Goal: Task Accomplishment & Management: Complete application form

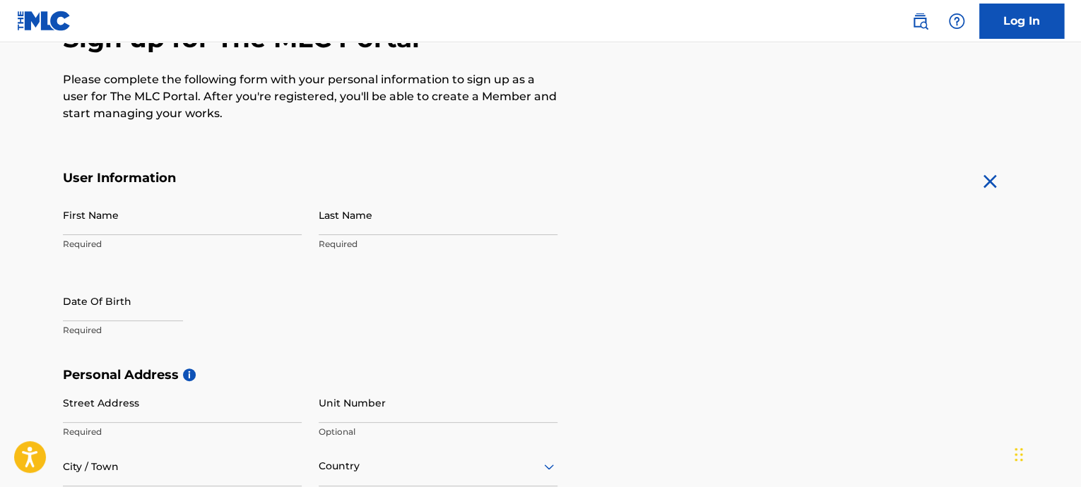
scroll to position [224, 0]
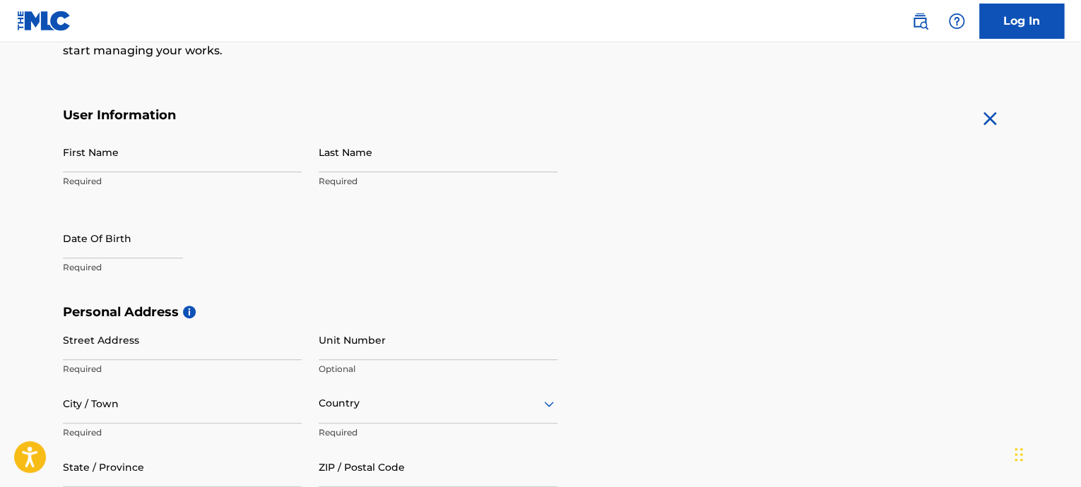
click at [194, 168] on input "First Name" at bounding box center [182, 152] width 239 height 40
type input "[PERSON_NAME]"
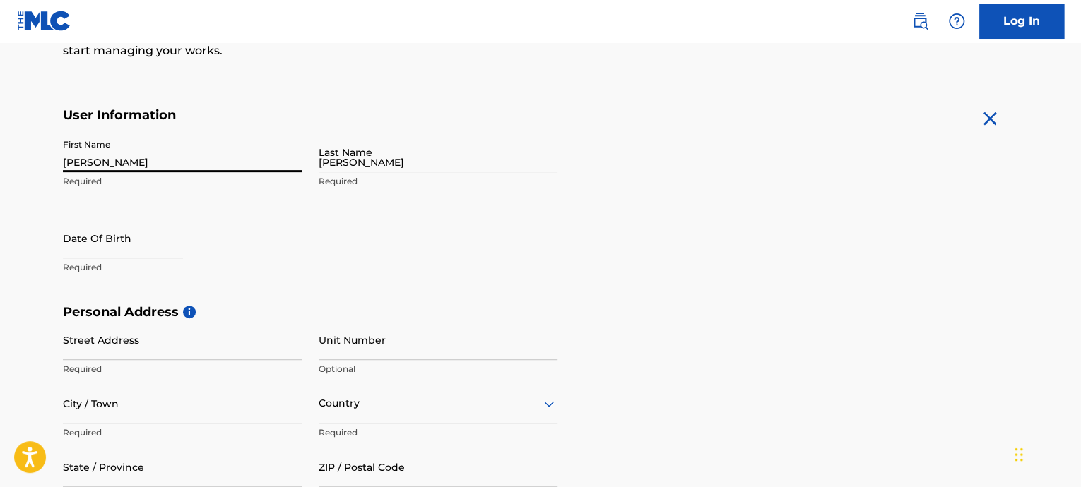
type input "[GEOGRAPHIC_DATA]"
type input "St. [PERSON_NAME]"
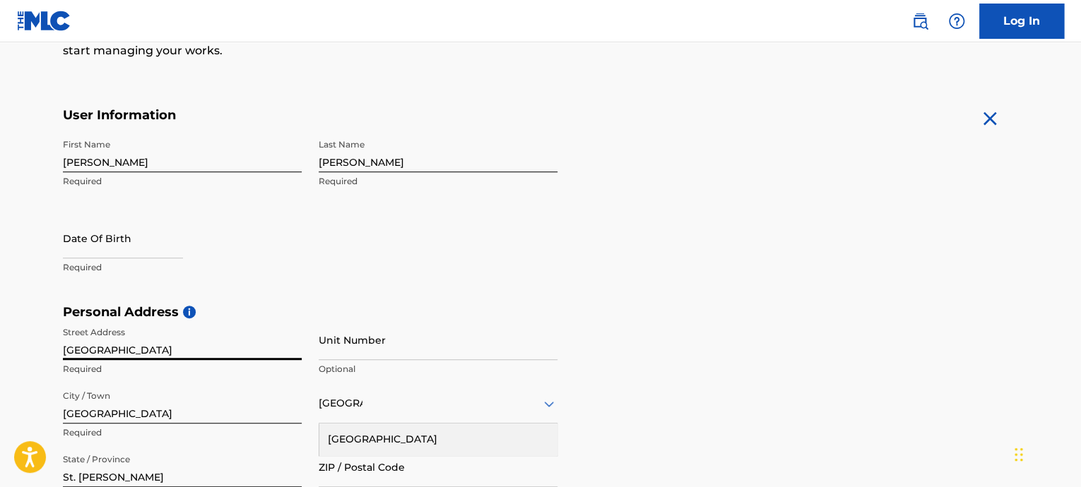
click at [213, 355] on input "[GEOGRAPHIC_DATA]" at bounding box center [182, 340] width 239 height 40
type input "Lot [STREET_ADDRESS]"
select select "7"
select select "2025"
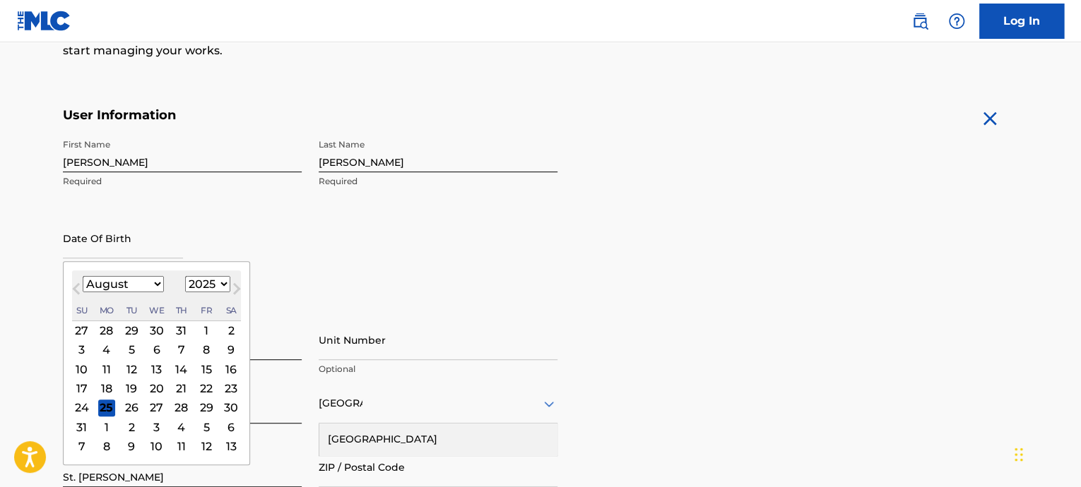
click at [141, 246] on input "text" at bounding box center [123, 238] width 120 height 40
click at [148, 283] on select "January February March April May June July August September October November De…" at bounding box center [123, 284] width 81 height 16
select select "9"
click at [83, 276] on select "January February March April May June July August September October November De…" at bounding box center [123, 284] width 81 height 16
click at [221, 284] on select "1899 1900 1901 1902 1903 1904 1905 1906 1907 1908 1909 1910 1911 1912 1913 1914…" at bounding box center [207, 284] width 45 height 16
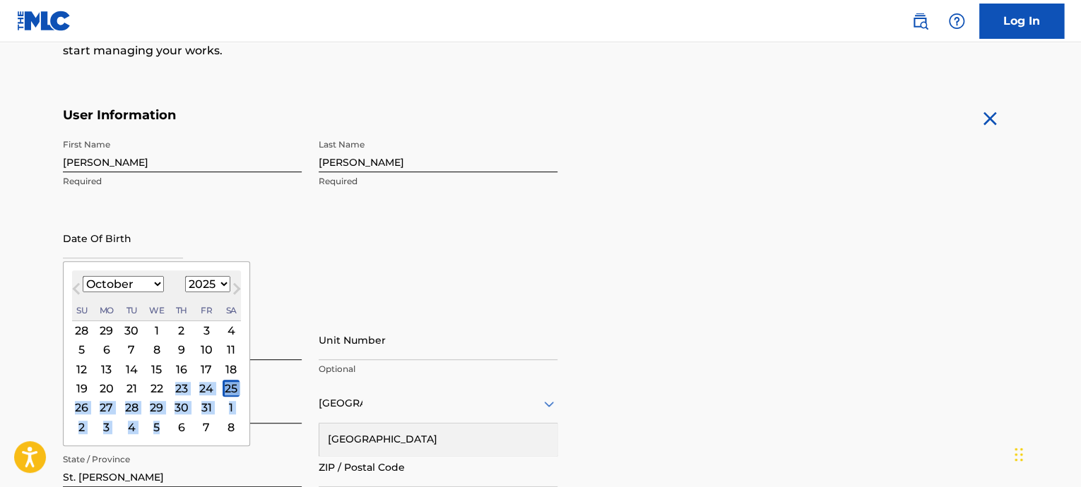
click at [163, 441] on div "[DATE] Previous Month Next Month [DATE] January February March April May June J…" at bounding box center [156, 353] width 187 height 185
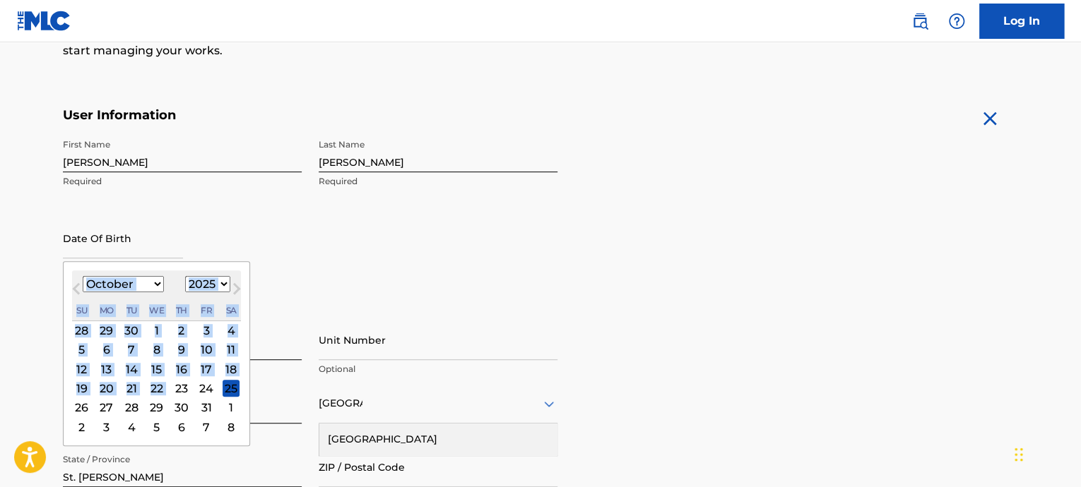
click at [222, 282] on select "1899 1900 1901 1902 1903 1904 1905 1906 1907 1908 1909 1910 1911 1912 1913 1914…" at bounding box center [207, 284] width 45 height 16
select select "1997"
click at [185, 276] on select "1899 1900 1901 1902 1903 1904 1905 1906 1907 1908 1909 1910 1911 1912 1913 1914…" at bounding box center [207, 284] width 45 height 16
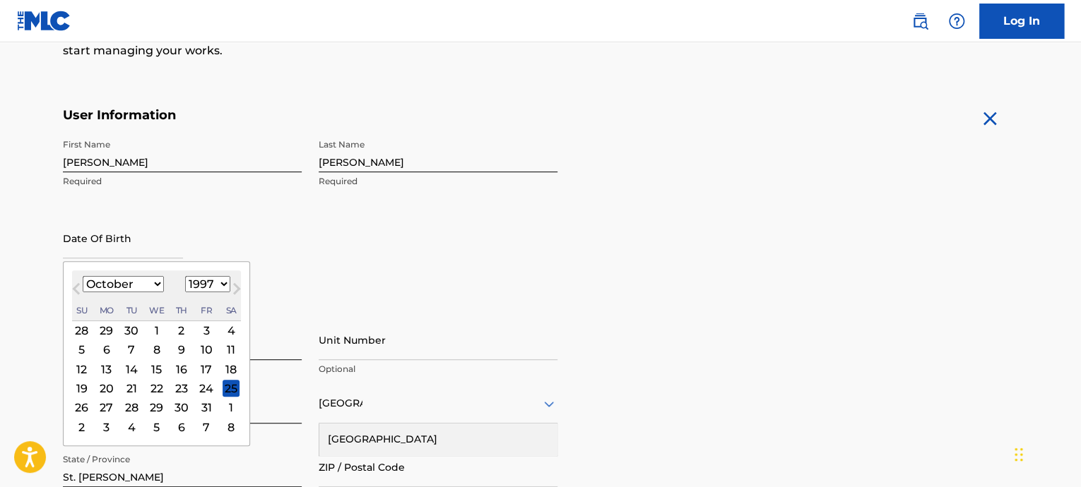
click at [157, 408] on div "29" at bounding box center [156, 408] width 17 height 17
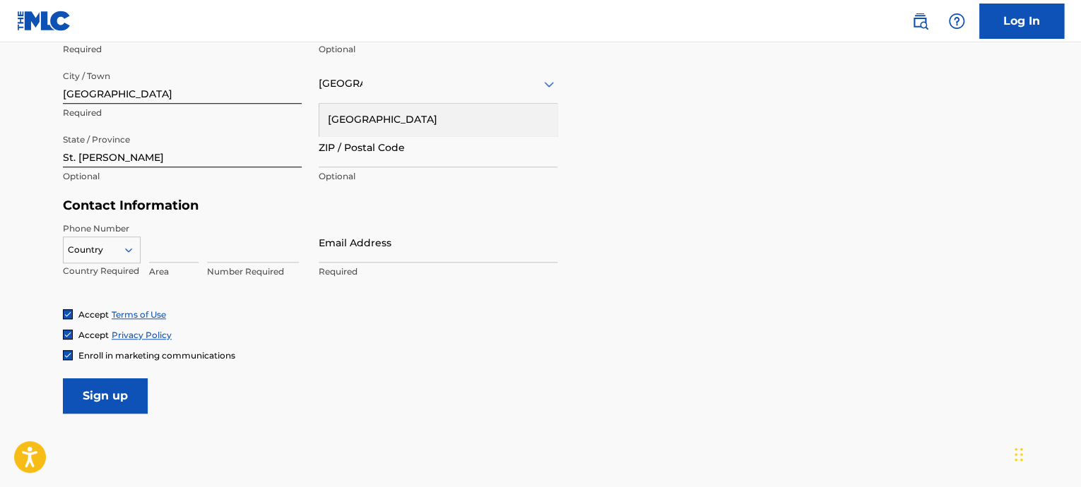
scroll to position [545, 0]
click at [79, 283] on div "Country Country Required" at bounding box center [102, 253] width 78 height 64
click at [77, 247] on div at bounding box center [102, 249] width 76 height 16
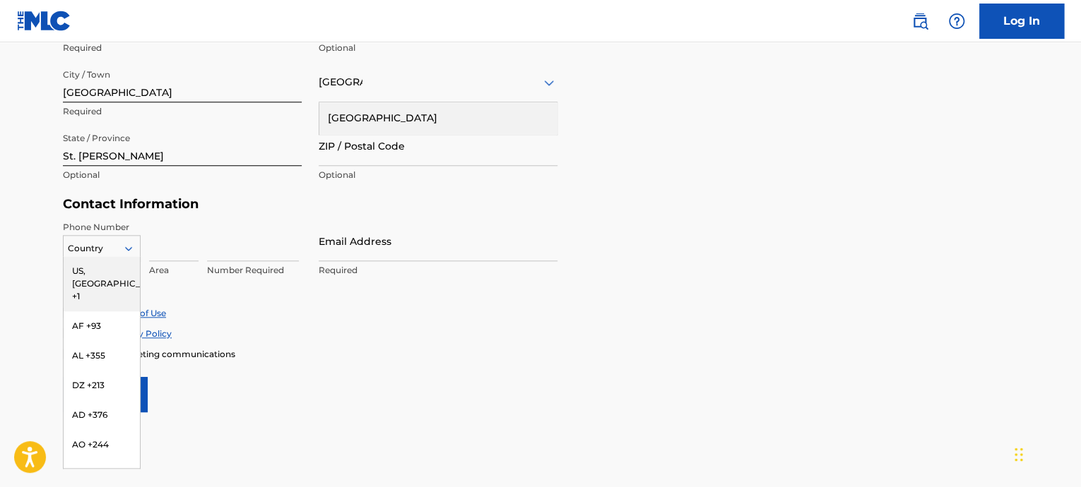
type input "j"
click at [106, 357] on div "JM +1876" at bounding box center [102, 360] width 76 height 30
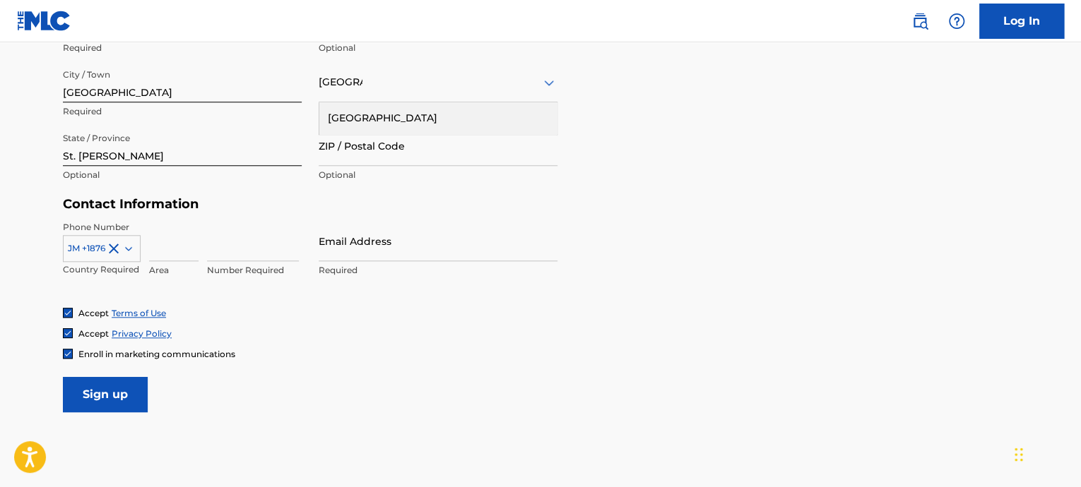
click at [172, 244] on input at bounding box center [173, 241] width 49 height 40
click at [238, 245] on input at bounding box center [253, 241] width 92 height 40
type input "8549989"
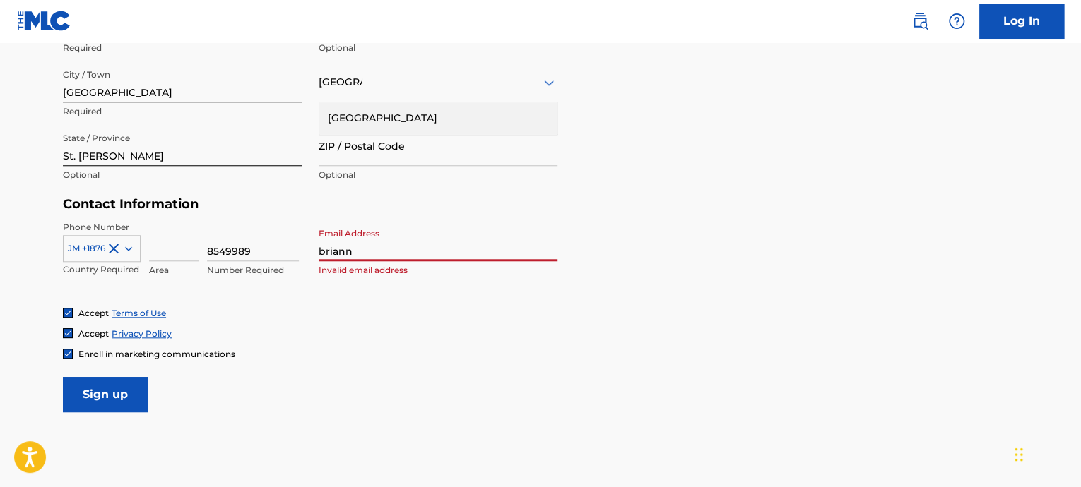
type input "[EMAIL_ADDRESS][DOMAIN_NAME]"
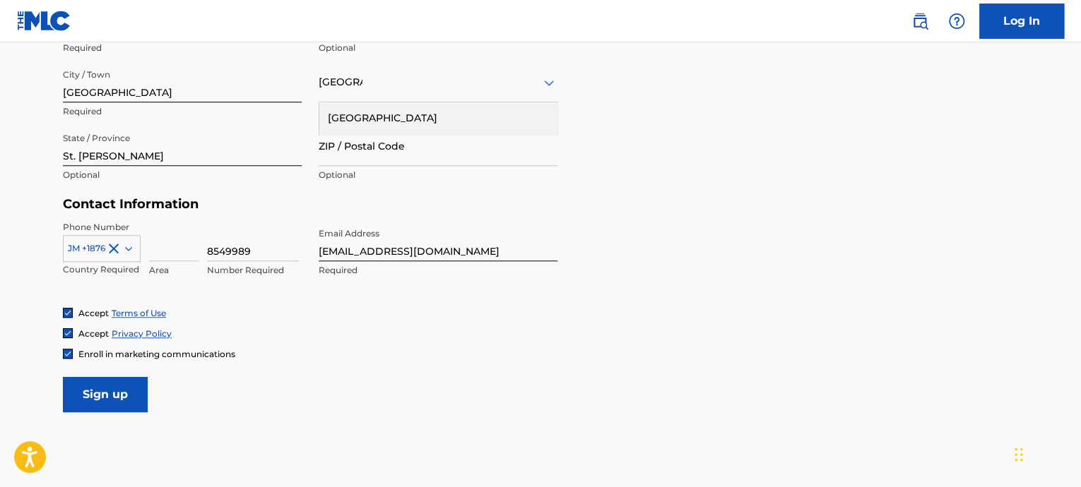
click at [73, 353] on div "Enroll in marketing communications" at bounding box center [149, 354] width 172 height 12
click at [71, 354] on img at bounding box center [68, 354] width 8 height 8
click at [107, 401] on input "Sign up" at bounding box center [105, 394] width 85 height 35
click at [412, 77] on div "[GEOGRAPHIC_DATA]" at bounding box center [438, 82] width 239 height 18
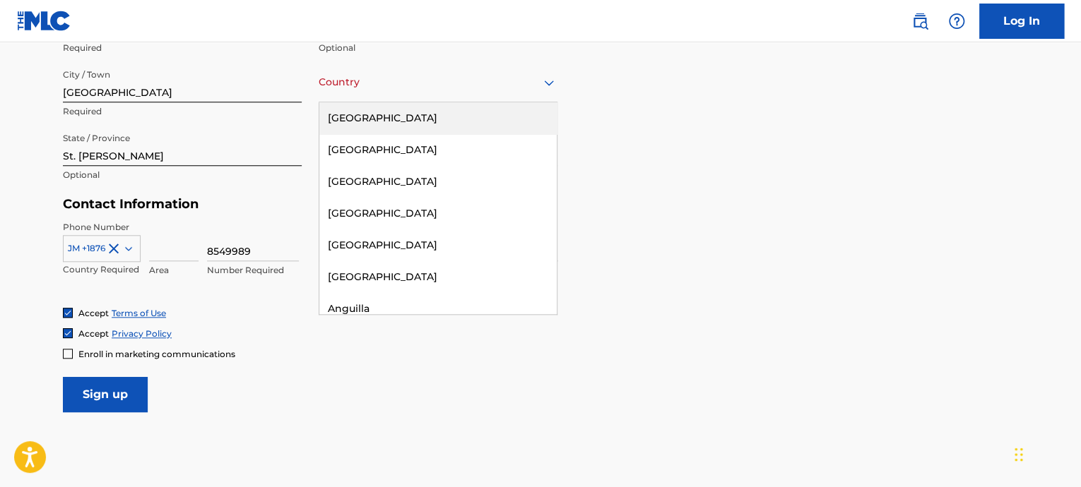
type input "j"
click at [496, 112] on div "[GEOGRAPHIC_DATA]" at bounding box center [437, 118] width 237 height 32
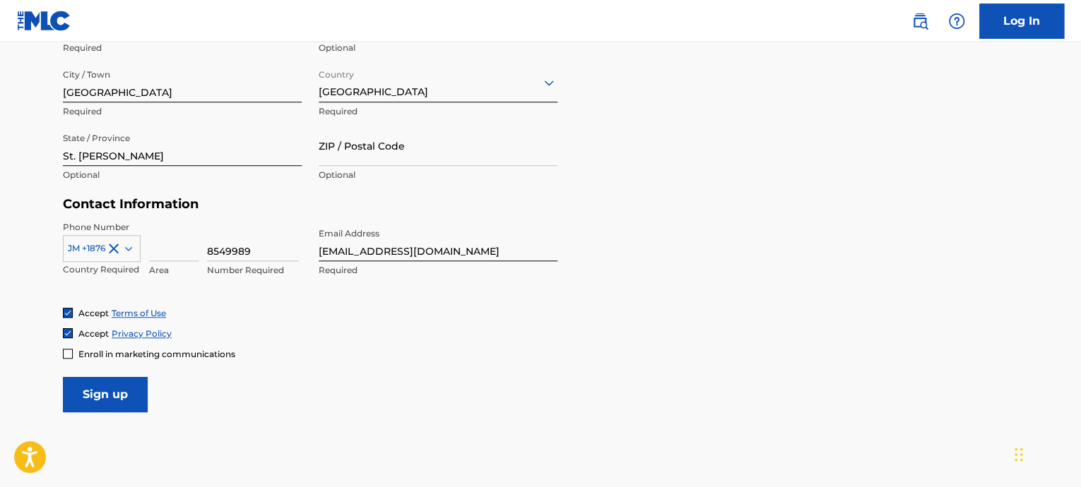
click at [526, 103] on div "Country [GEOGRAPHIC_DATA] Required" at bounding box center [438, 94] width 239 height 64
click at [493, 94] on div "[GEOGRAPHIC_DATA]" at bounding box center [438, 82] width 239 height 35
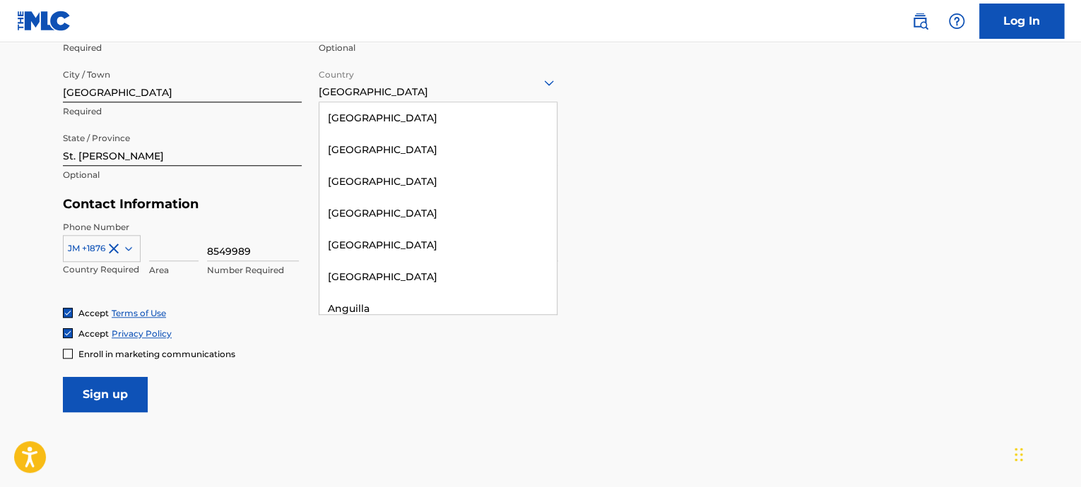
scroll to position [243, 0]
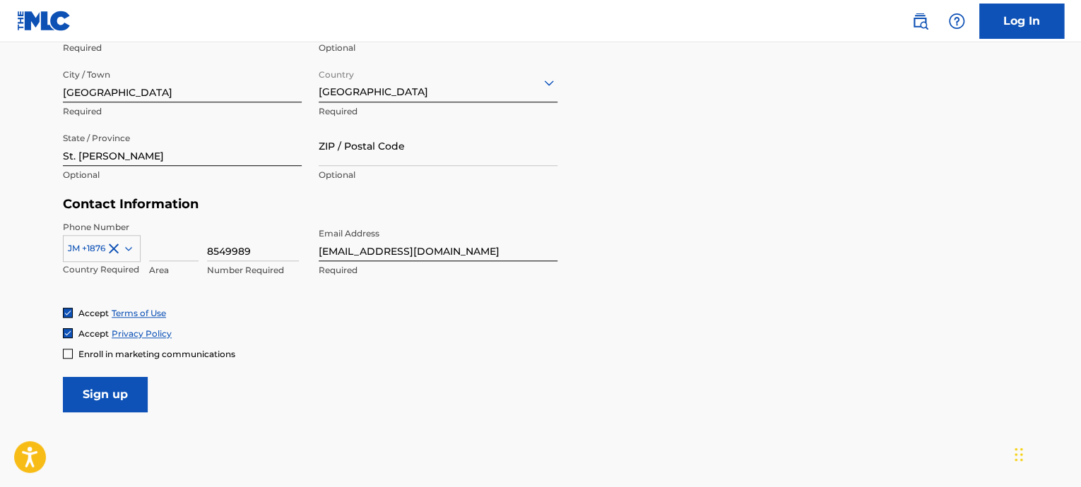
click at [409, 93] on div "[GEOGRAPHIC_DATA]" at bounding box center [438, 82] width 239 height 35
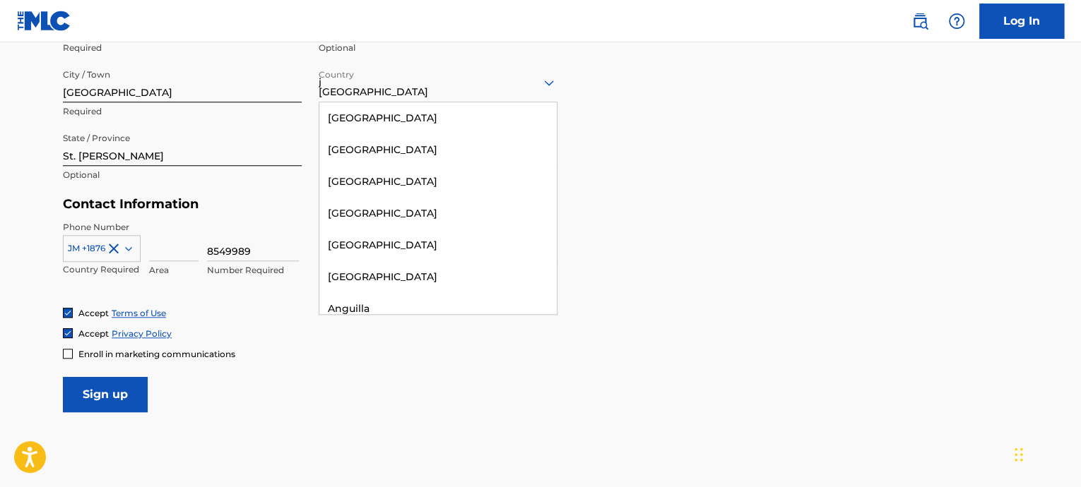
scroll to position [0, 0]
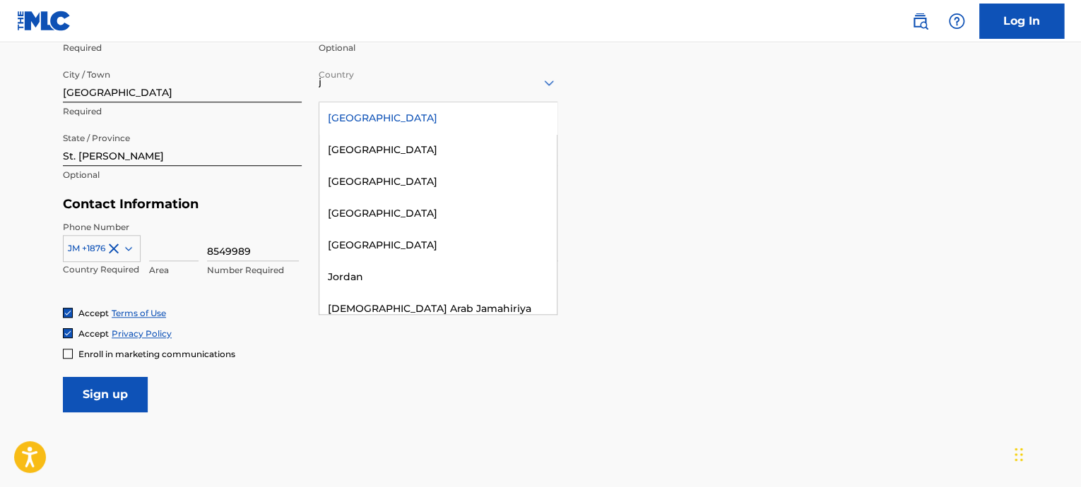
type input "[GEOGRAPHIC_DATA]"
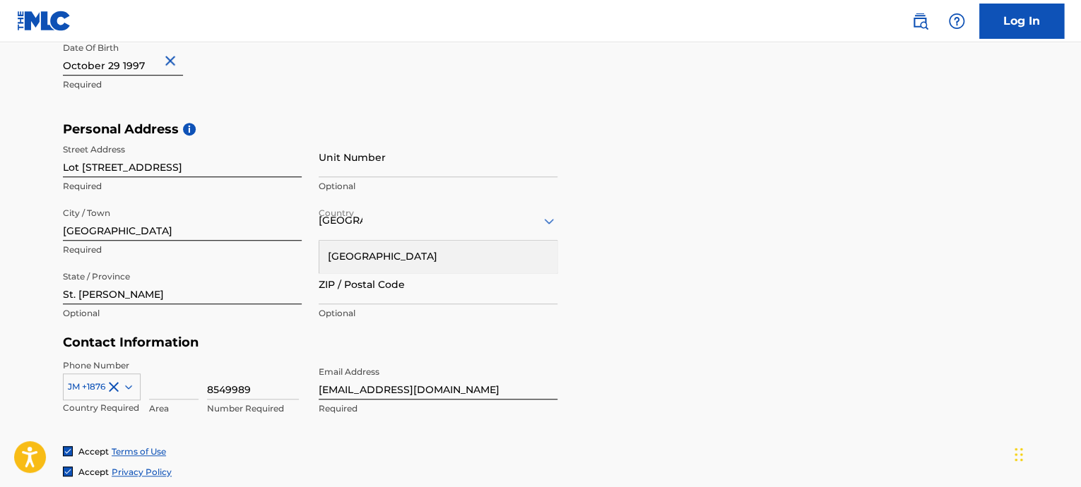
scroll to position [404, 0]
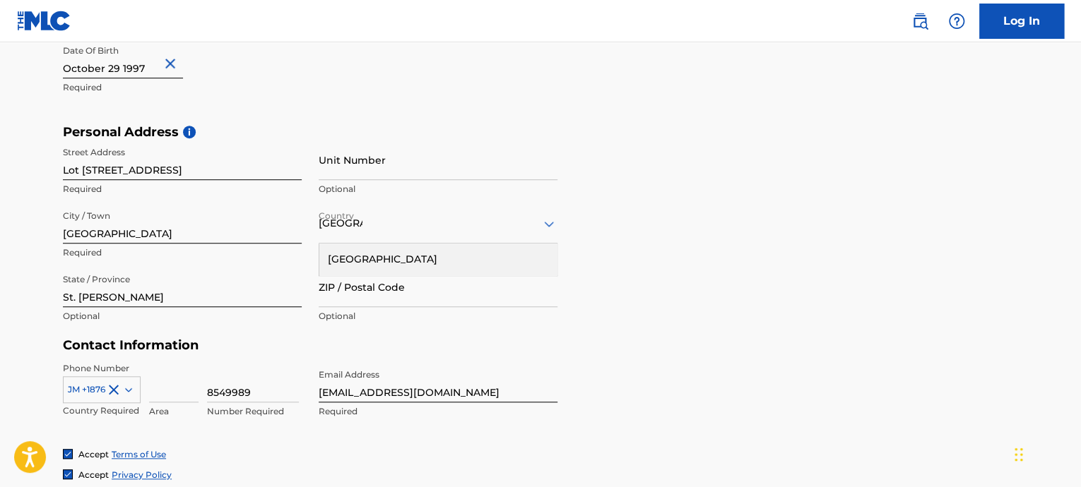
click at [423, 256] on div "[GEOGRAPHIC_DATA]" at bounding box center [437, 260] width 237 height 32
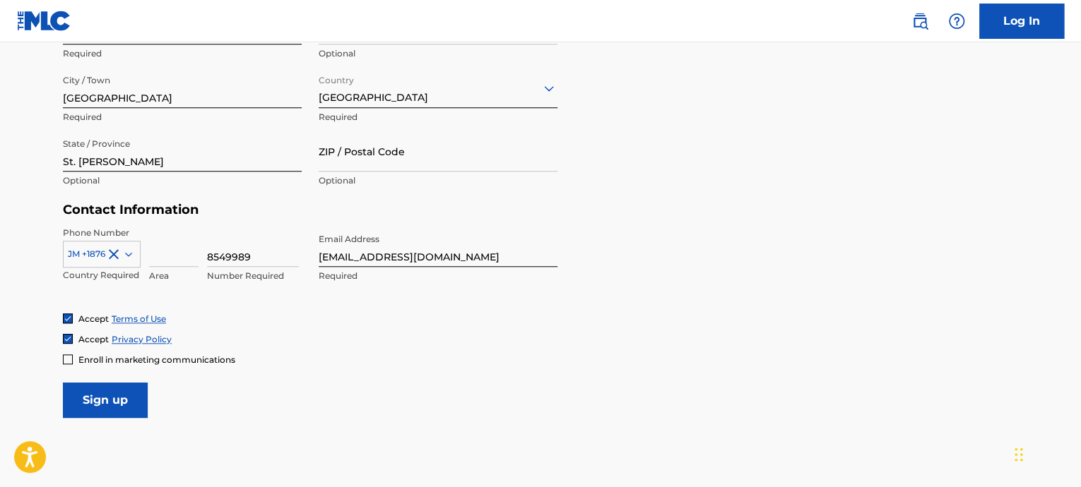
scroll to position [617, 0]
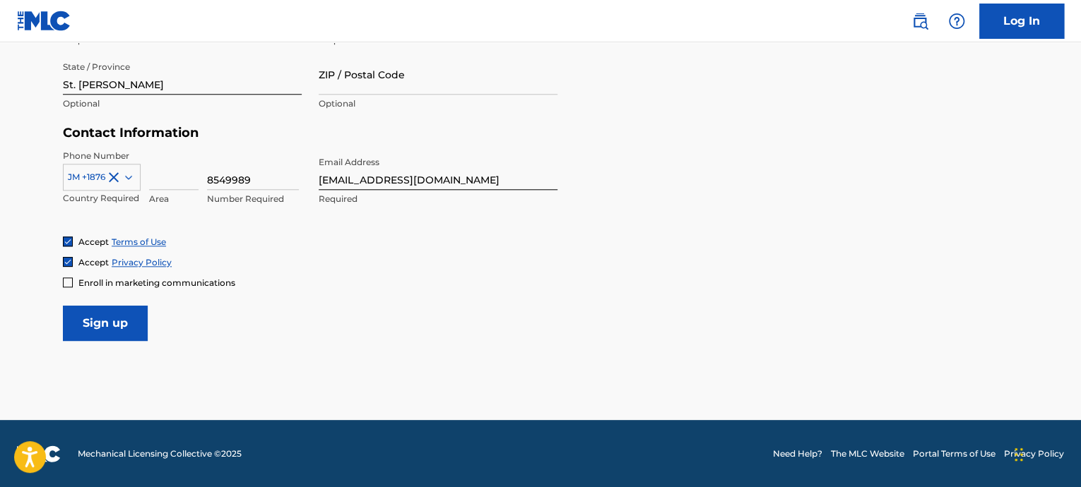
click at [77, 328] on input "Sign up" at bounding box center [105, 323] width 85 height 35
